Goal: Transaction & Acquisition: Obtain resource

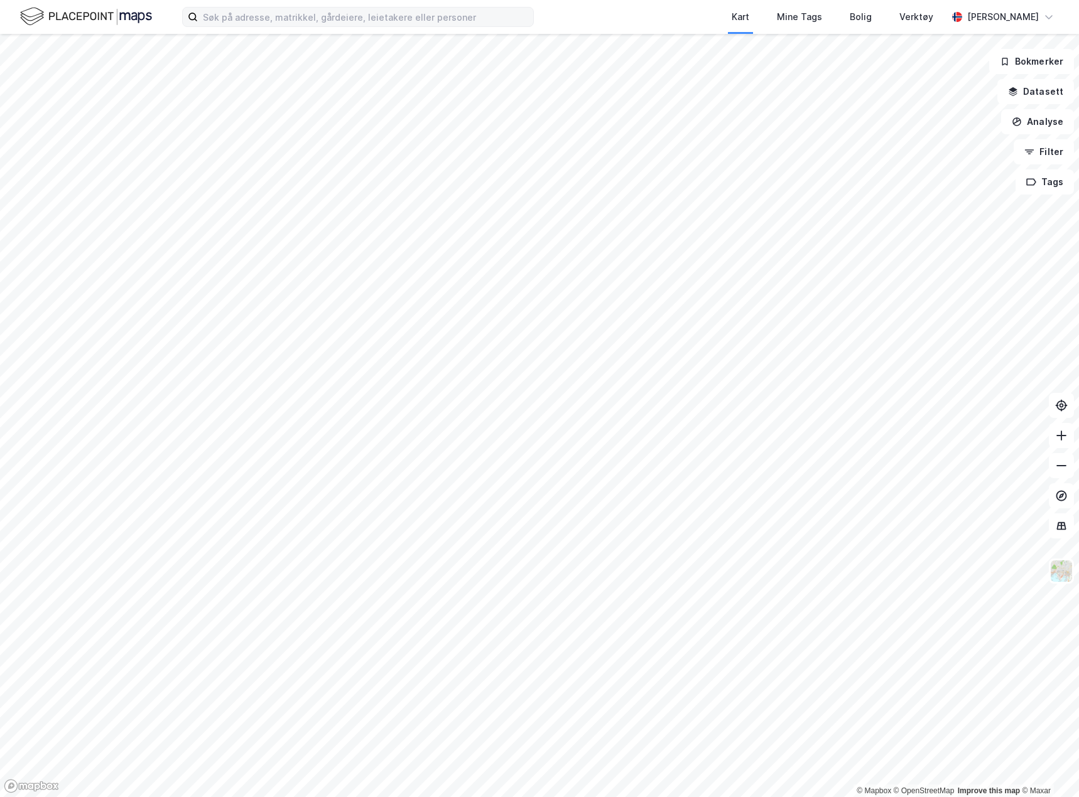
click at [294, 26] on label at bounding box center [358, 17] width 352 height 20
click at [294, 26] on input at bounding box center [365, 17] width 335 height 19
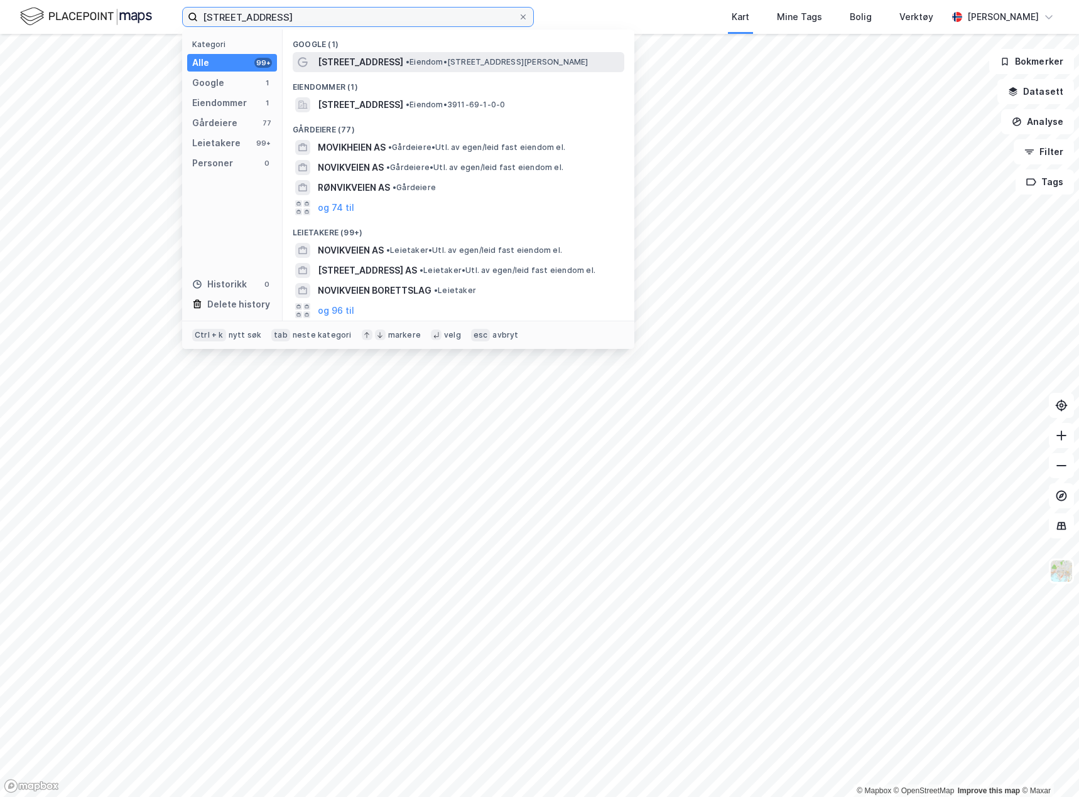
type input "[STREET_ADDRESS]"
click at [334, 63] on span "[STREET_ADDRESS]" at bounding box center [360, 62] width 85 height 15
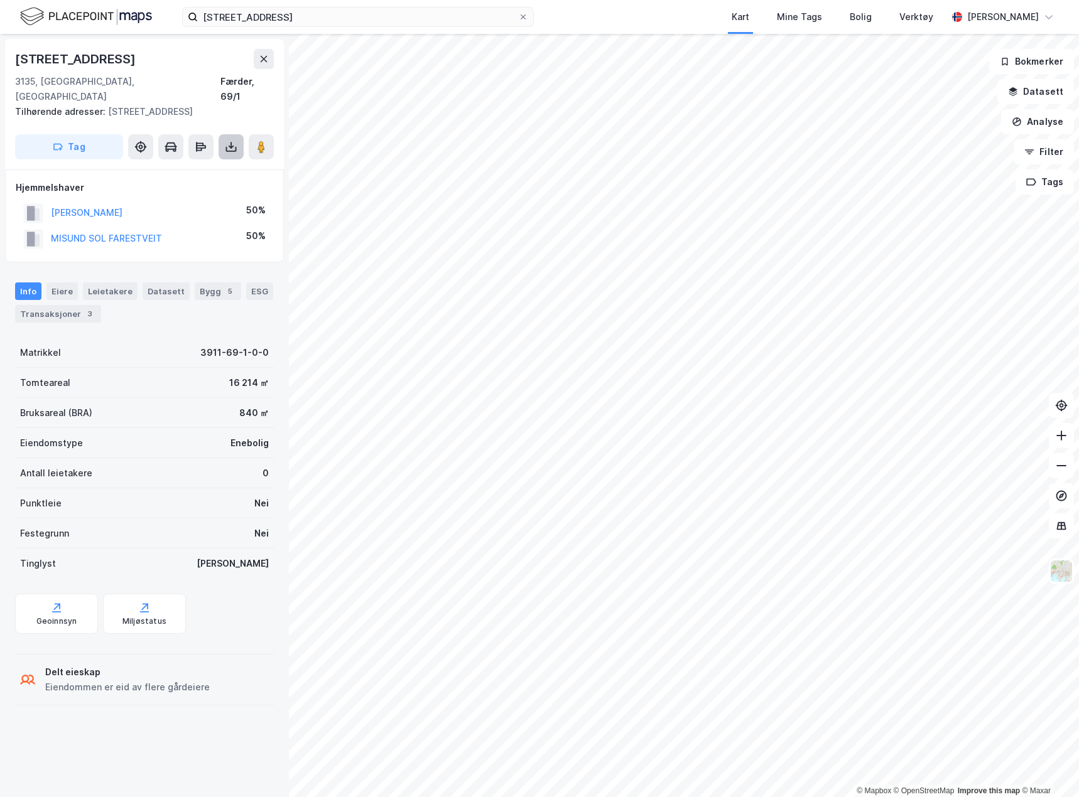
click at [224, 139] on button at bounding box center [231, 146] width 25 height 25
click at [218, 163] on div "Last ned grunnbok" at bounding box center [177, 172] width 134 height 20
